Goal: Task Accomplishment & Management: Use online tool/utility

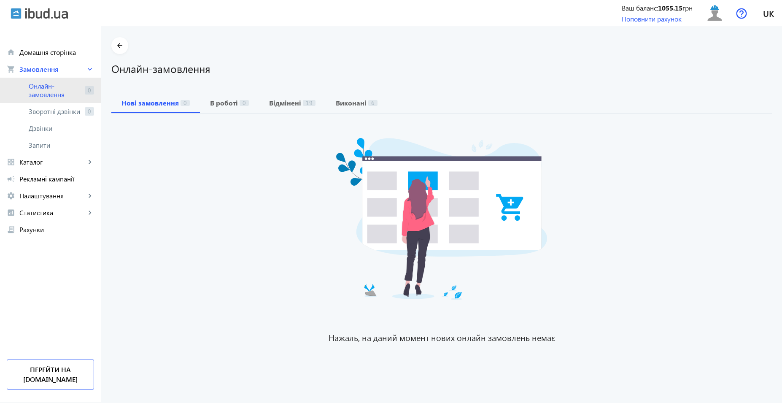
click at [46, 96] on span "Онлайн-замовлення" at bounding box center [55, 90] width 53 height 17
click at [58, 86] on span "Онлайн-замовлення" at bounding box center [55, 90] width 53 height 17
